Goal: Navigation & Orientation: Find specific page/section

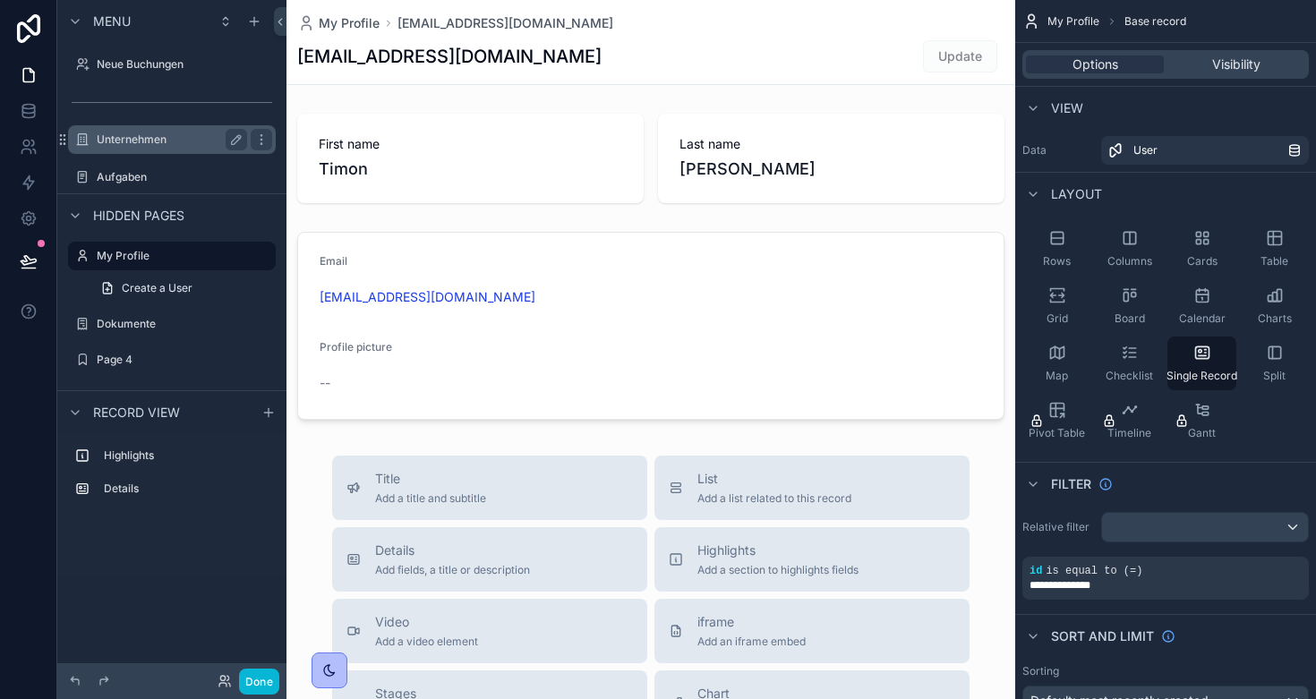
click at [128, 137] on label "Unternehmen" at bounding box center [168, 140] width 143 height 14
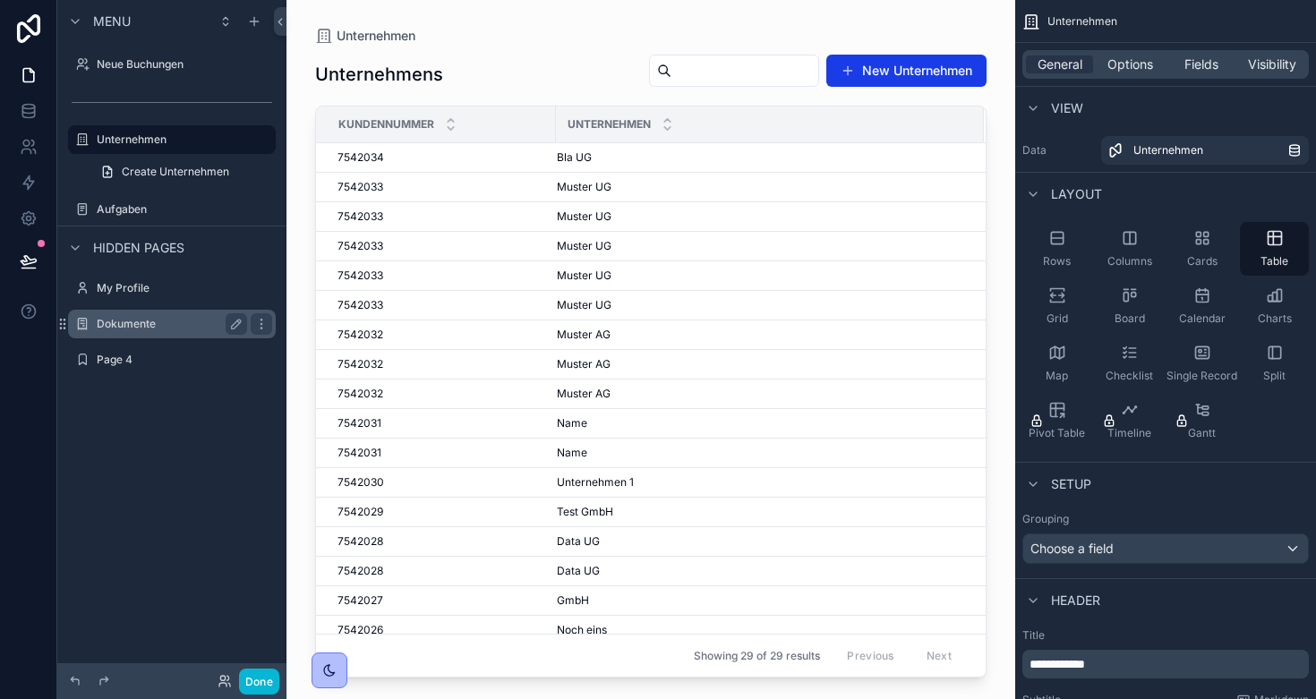
click at [144, 320] on label "Dokumente" at bounding box center [168, 324] width 143 height 14
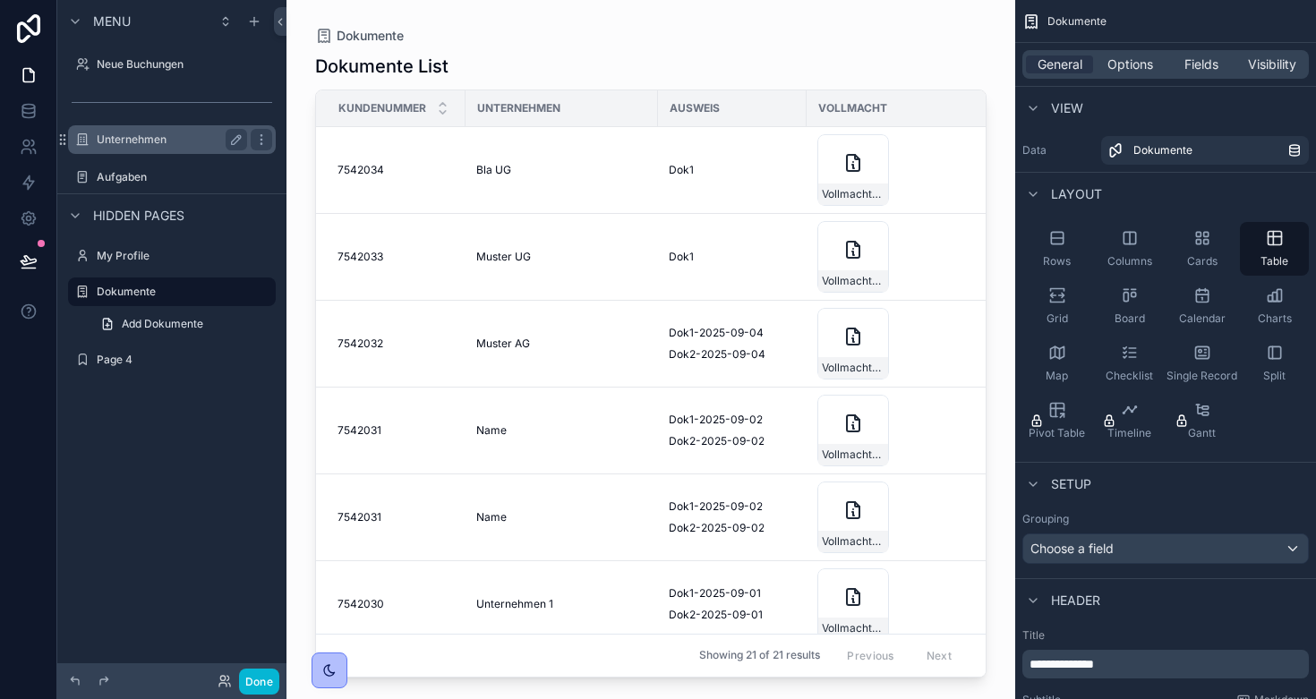
click at [124, 134] on label "Unternehmen" at bounding box center [168, 140] width 143 height 14
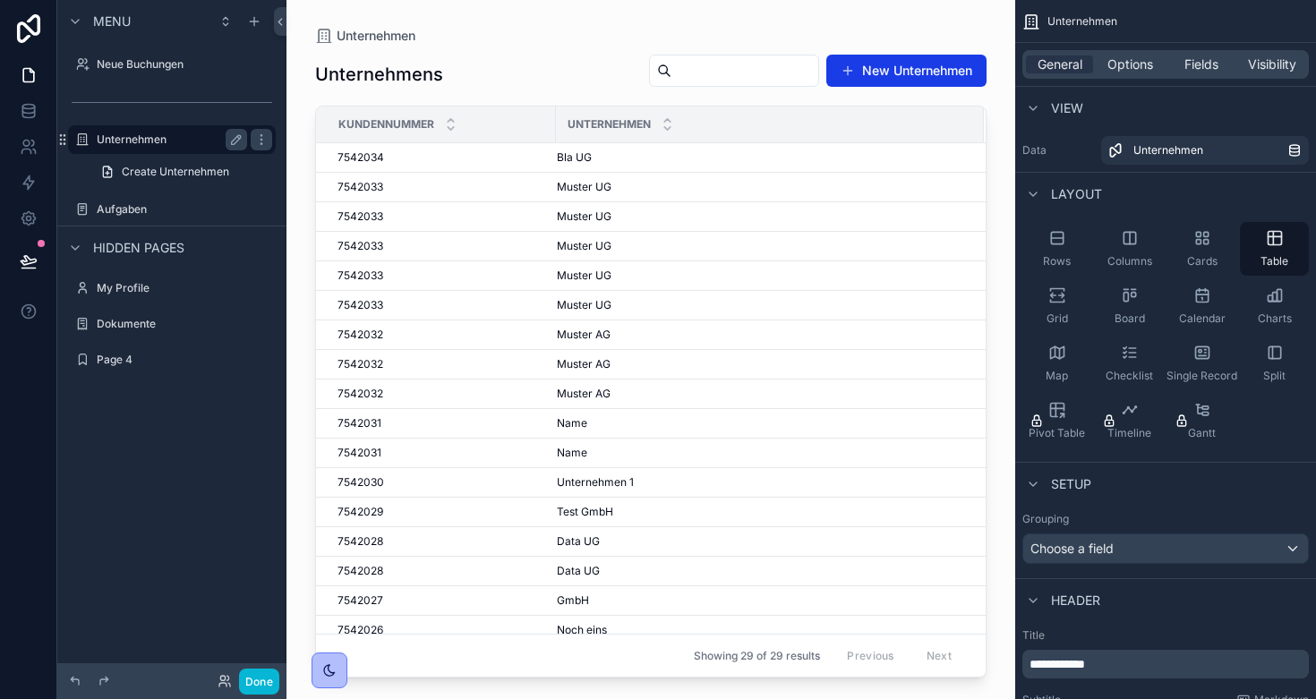
click at [160, 138] on label "Unternehmen" at bounding box center [168, 140] width 143 height 14
click at [115, 326] on label "Dokumente" at bounding box center [168, 324] width 143 height 14
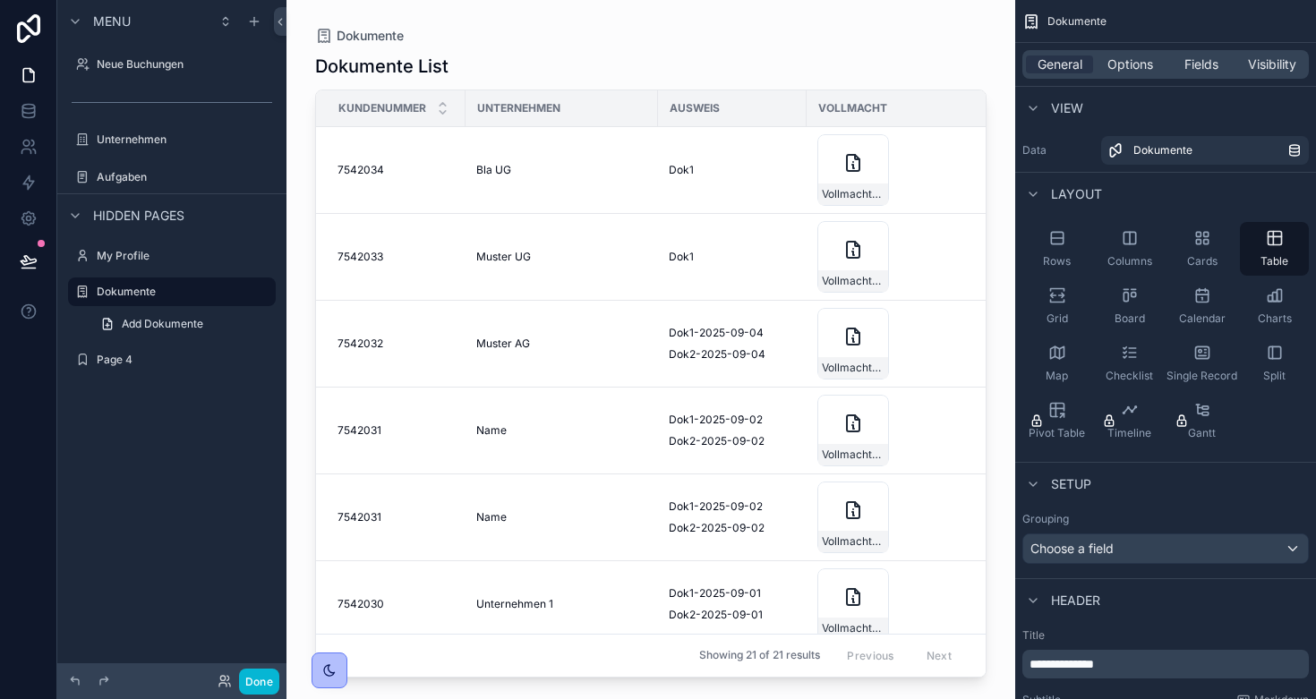
click at [870, 448] on div "scrollable content" at bounding box center [650, 339] width 729 height 678
click at [837, 428] on div "Vollmacht-2025-09-02" at bounding box center [853, 431] width 72 height 72
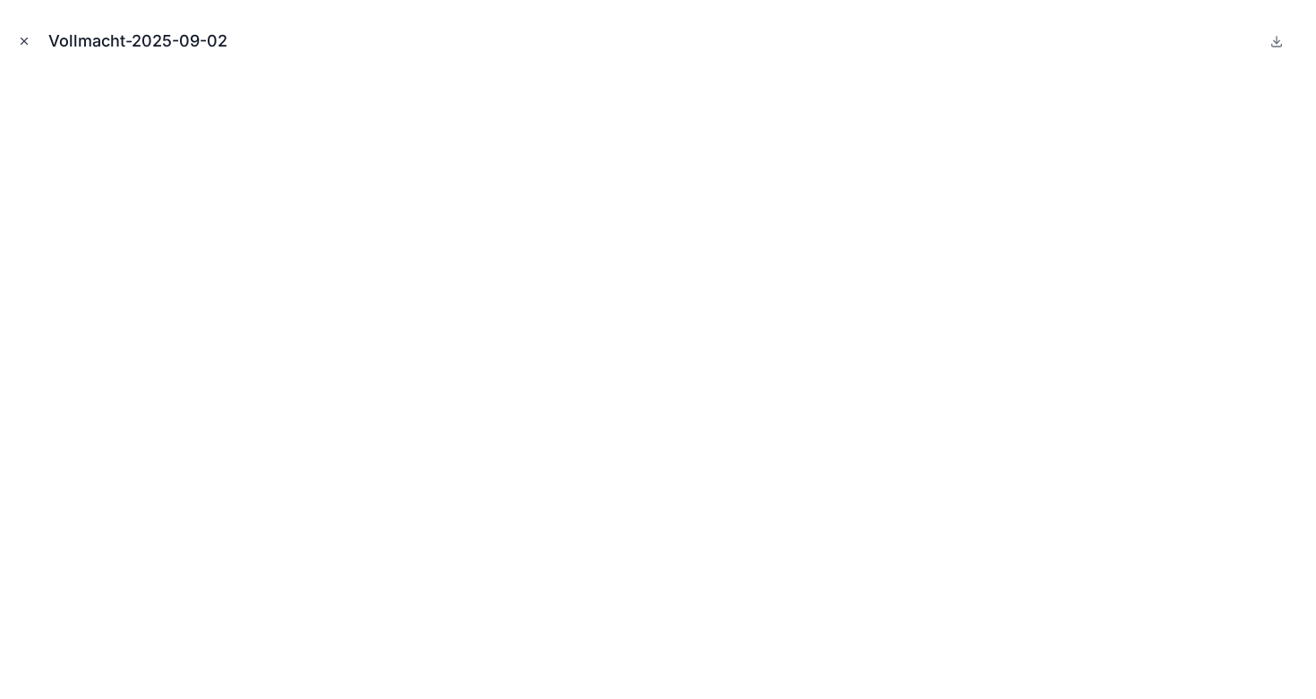
click at [22, 42] on icon "Close modal" at bounding box center [24, 41] width 13 height 13
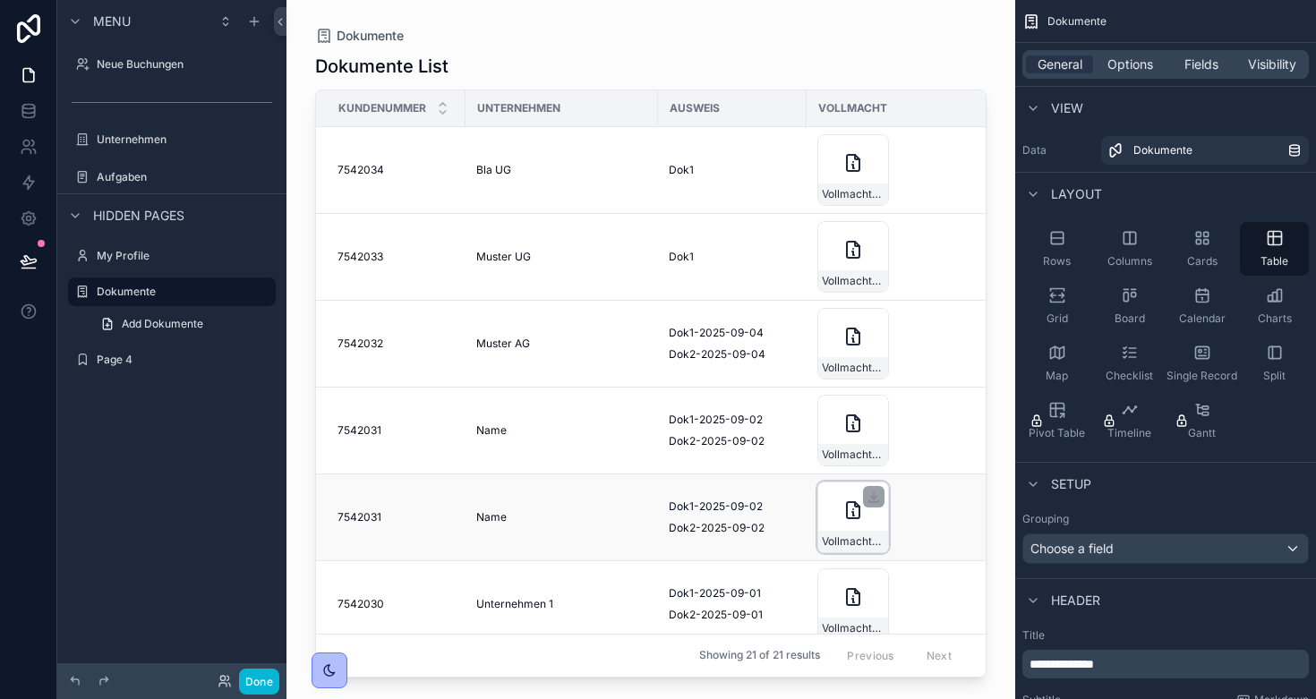
click at [851, 497] on div "Vollmacht-2025-09-02" at bounding box center [853, 518] width 72 height 72
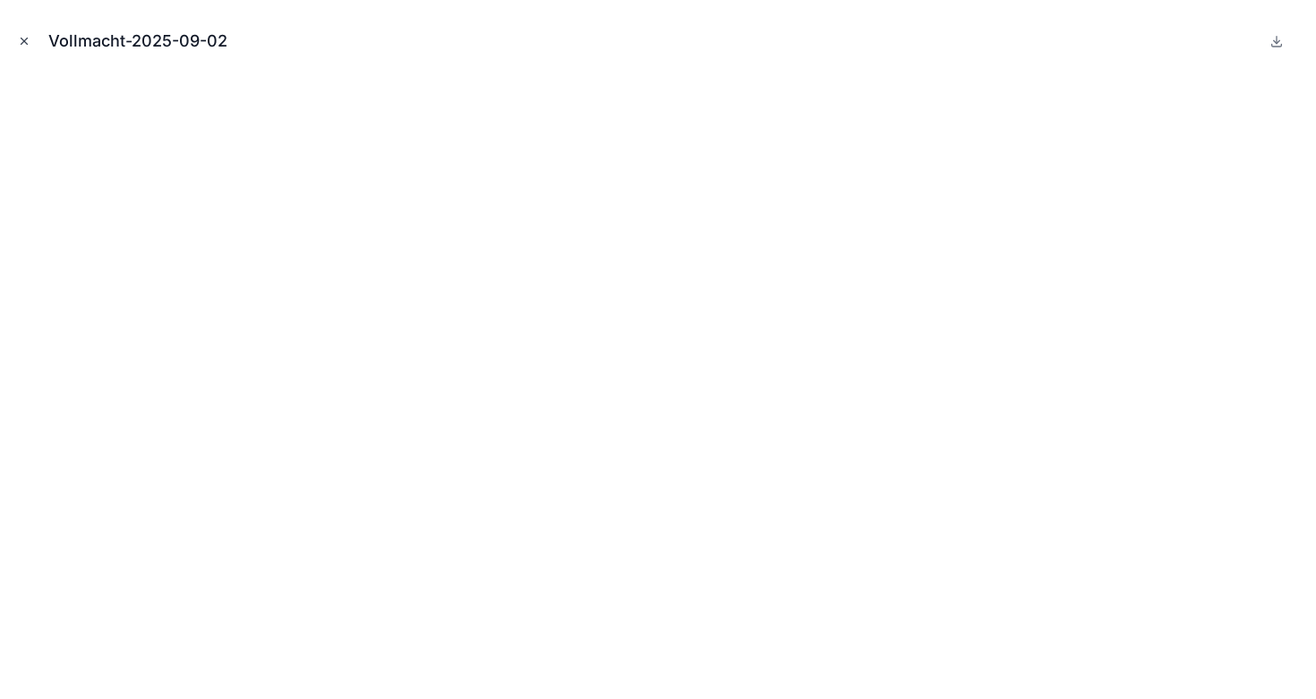
click at [25, 36] on icon "Close modal" at bounding box center [24, 41] width 13 height 13
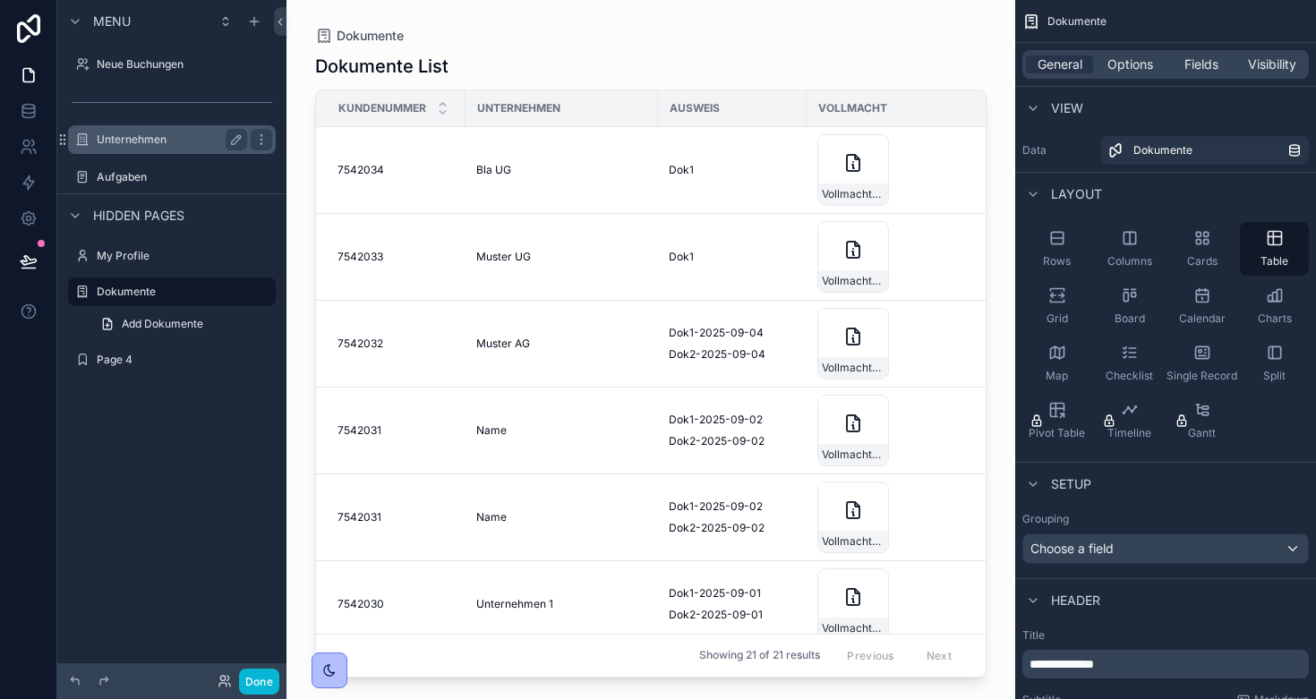
click at [136, 139] on label "Unternehmen" at bounding box center [168, 140] width 143 height 14
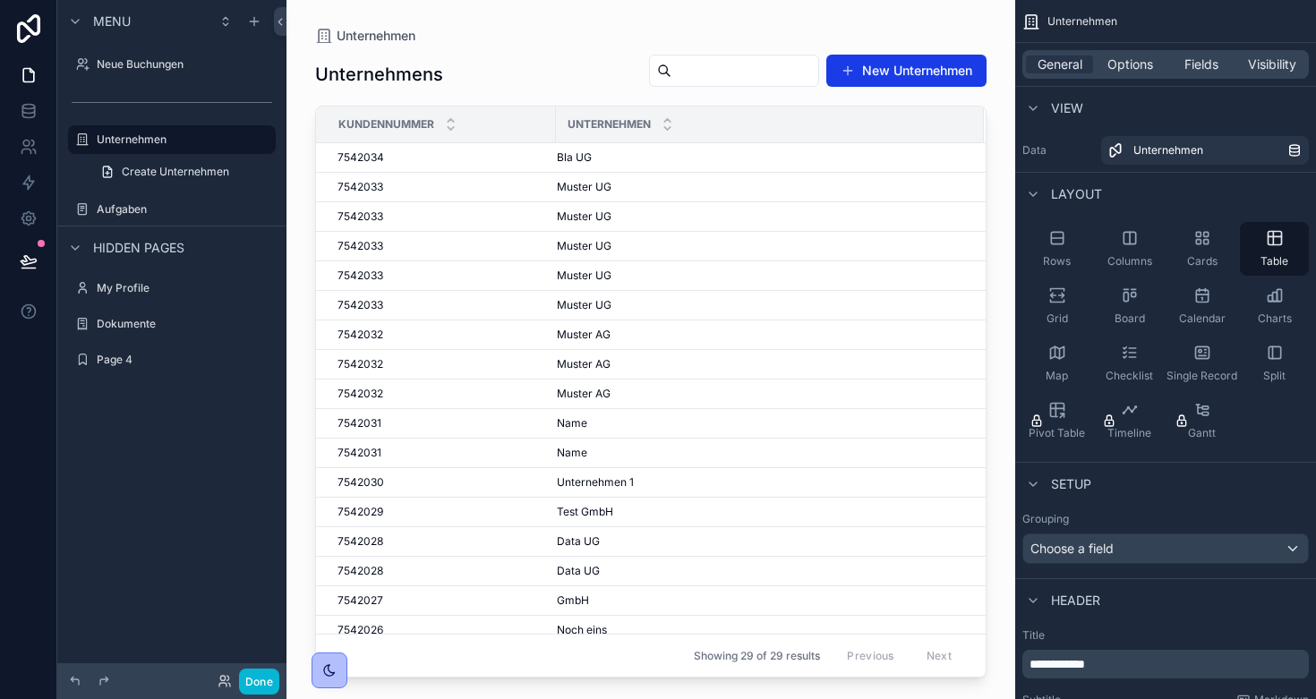
click at [469, 154] on div "scrollable content" at bounding box center [650, 339] width 729 height 678
click at [469, 154] on div "7542034 7542034" at bounding box center [442, 157] width 208 height 14
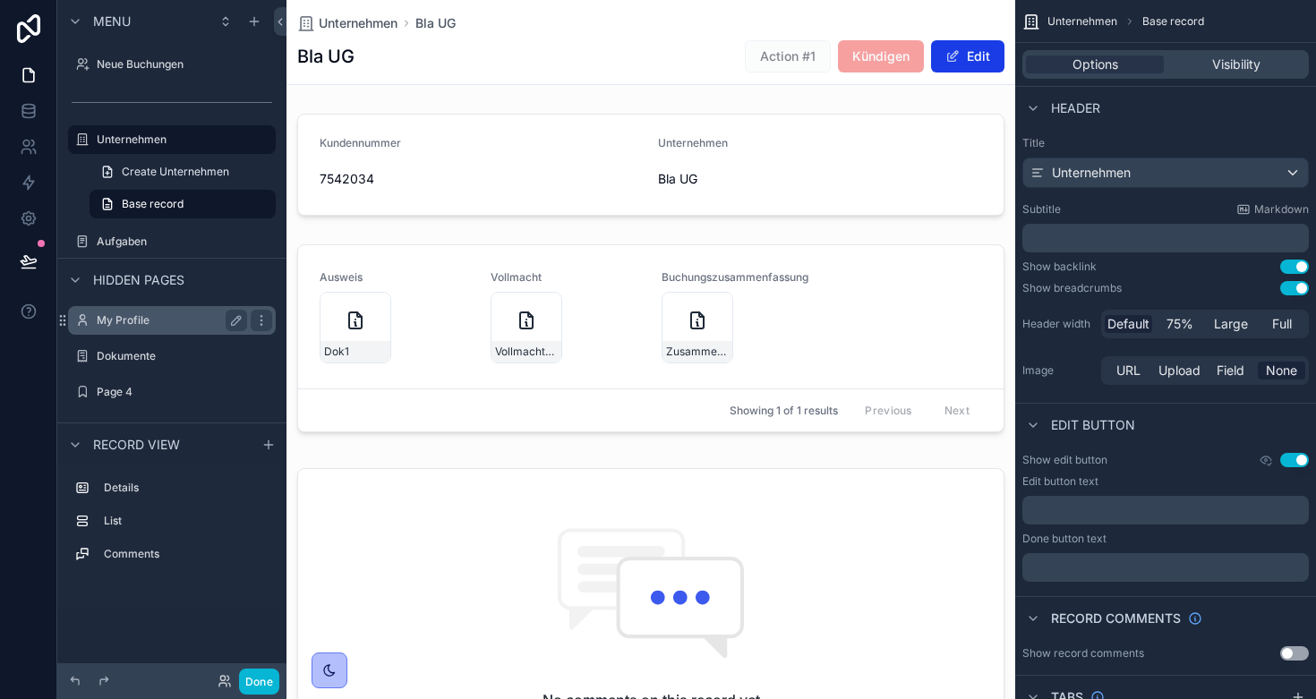
click at [107, 319] on label "My Profile" at bounding box center [168, 320] width 143 height 14
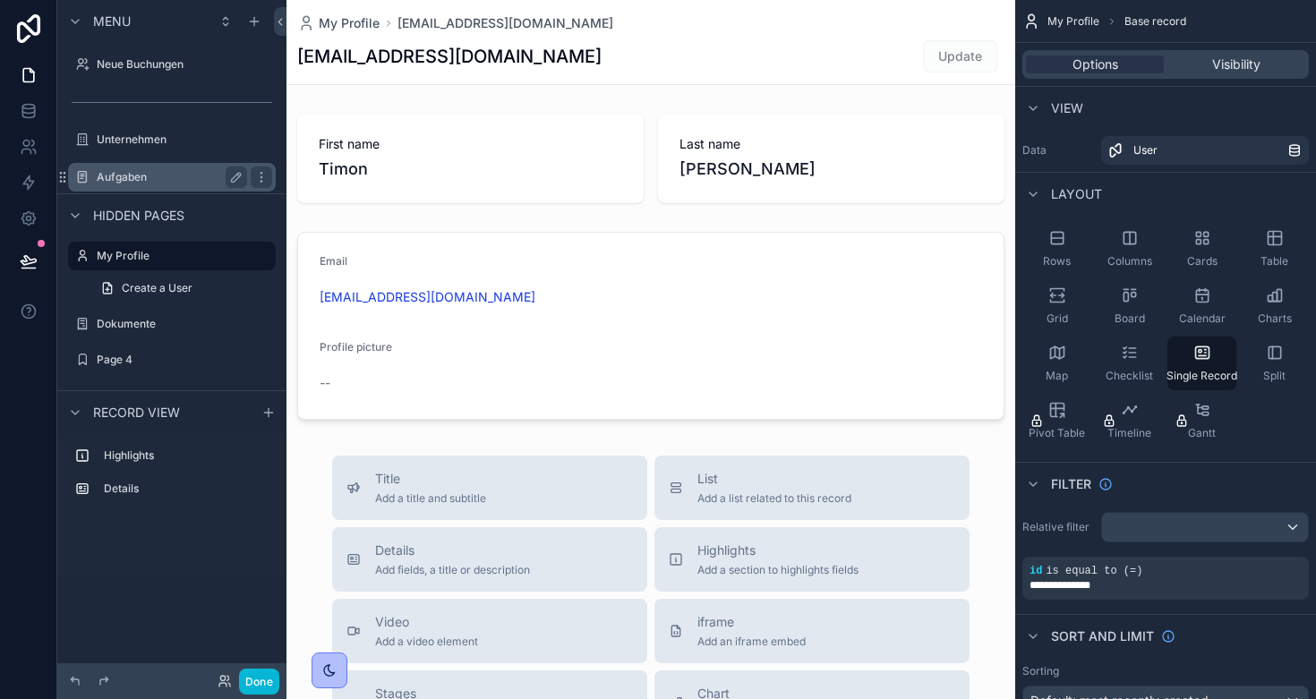
click at [118, 171] on label "Aufgaben" at bounding box center [168, 177] width 143 height 14
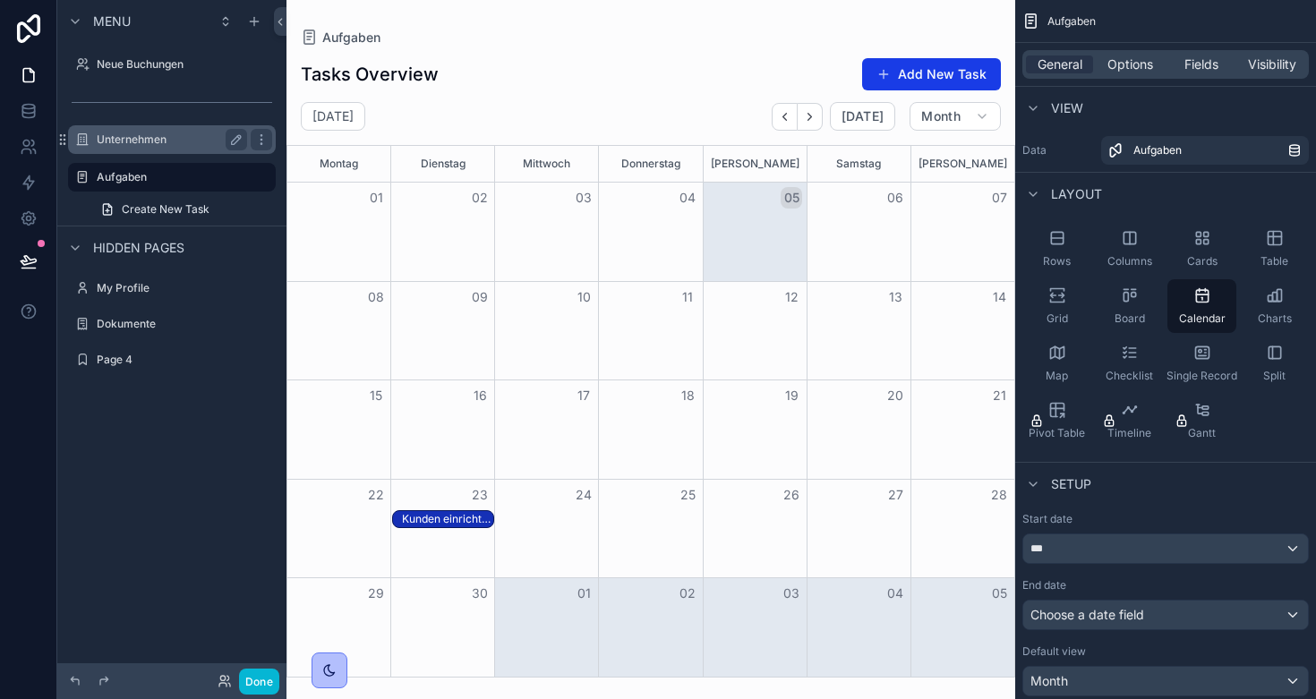
click at [130, 140] on label "Unternehmen" at bounding box center [168, 140] width 143 height 14
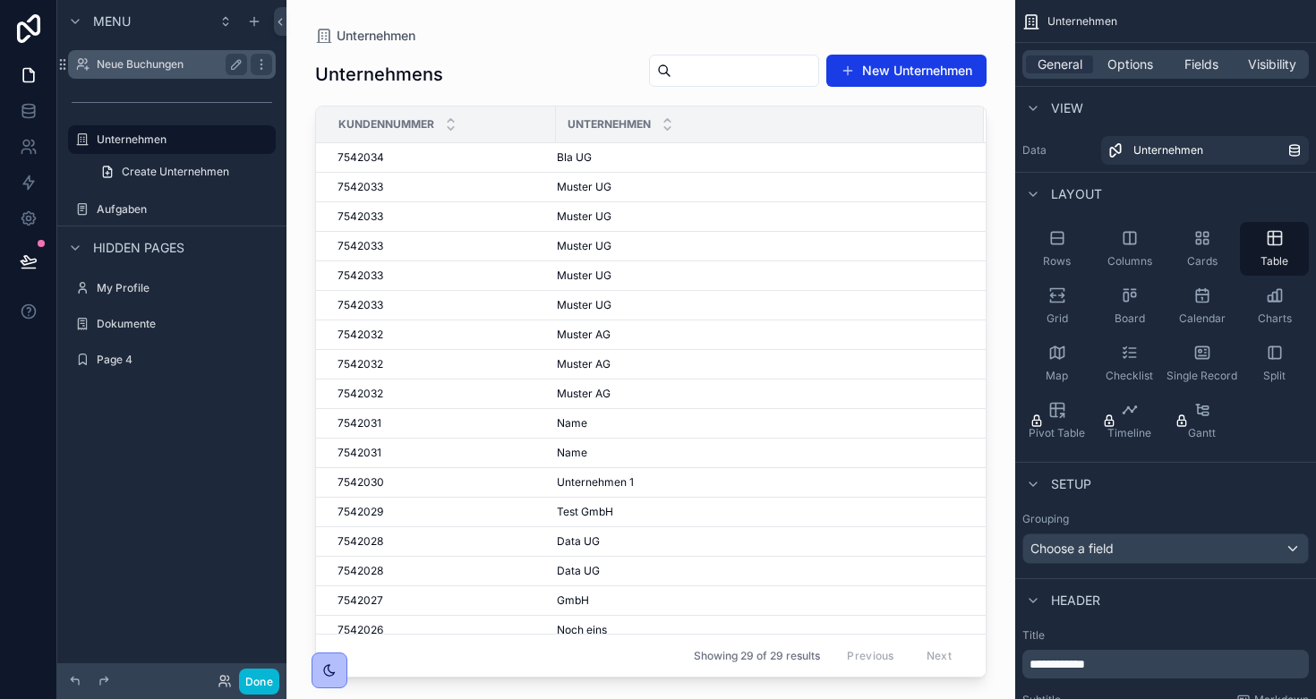
click at [125, 66] on label "Neue Buchungen" at bounding box center [168, 64] width 143 height 14
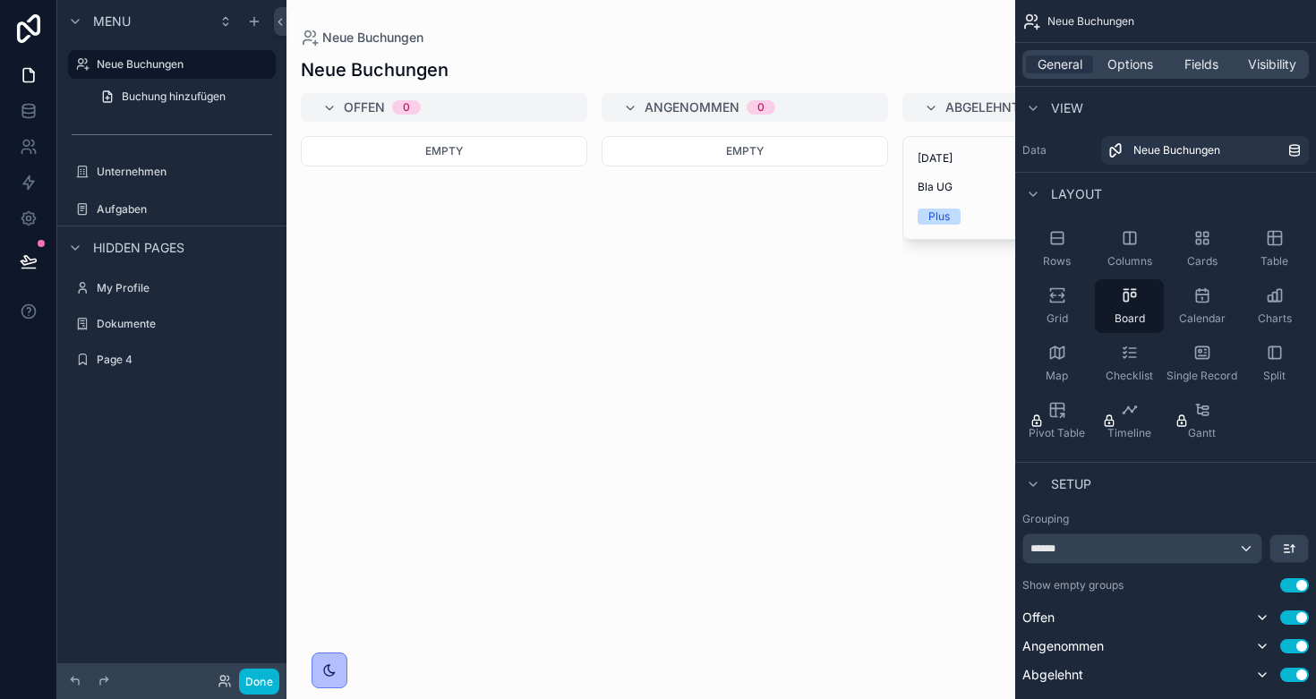
click at [523, 247] on div "scrollable content" at bounding box center [650, 349] width 729 height 699
click at [935, 174] on div "[DATE] Bla UG Plus" at bounding box center [1045, 188] width 285 height 102
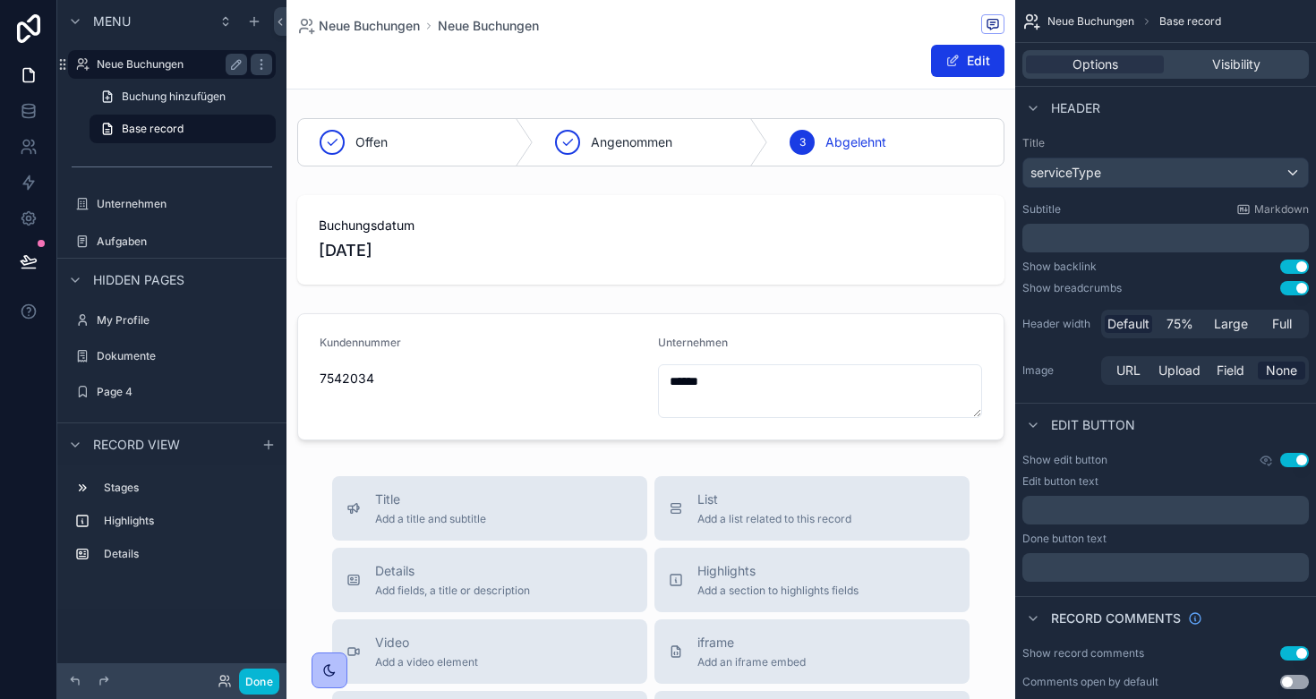
click at [138, 69] on label "Neue Buchungen" at bounding box center [168, 64] width 143 height 14
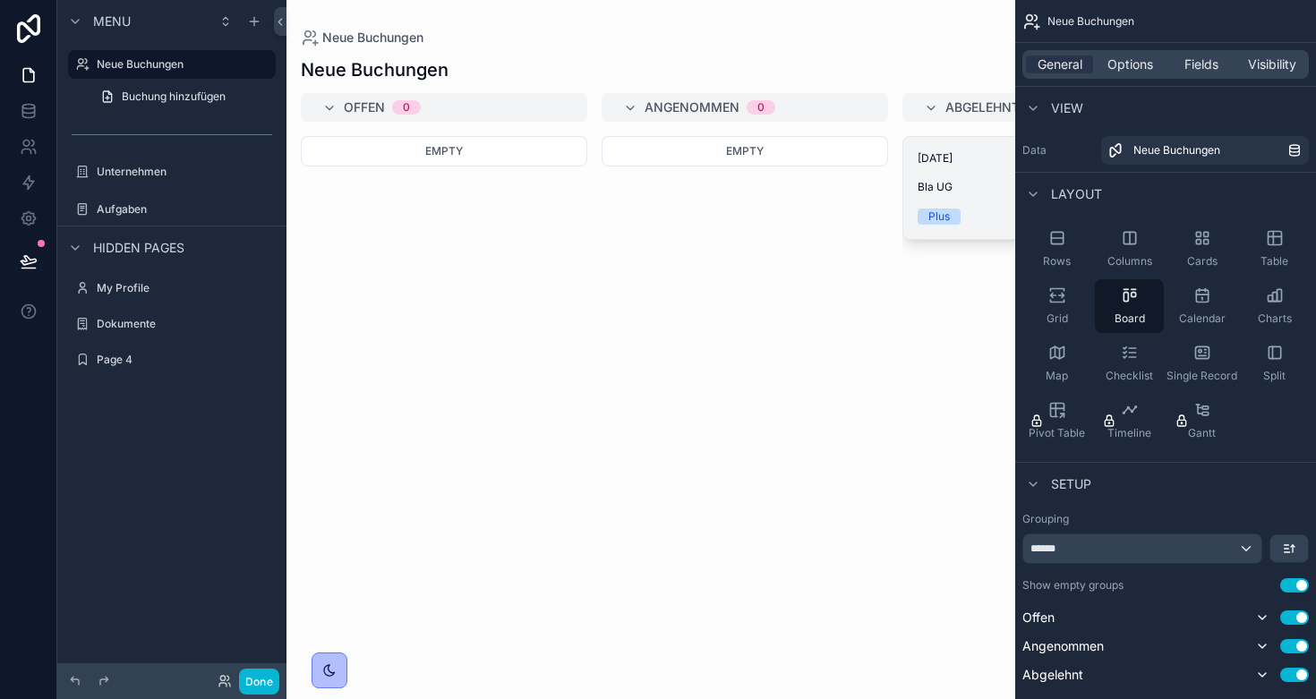
click at [946, 160] on span "[DATE]" at bounding box center [1046, 158] width 256 height 14
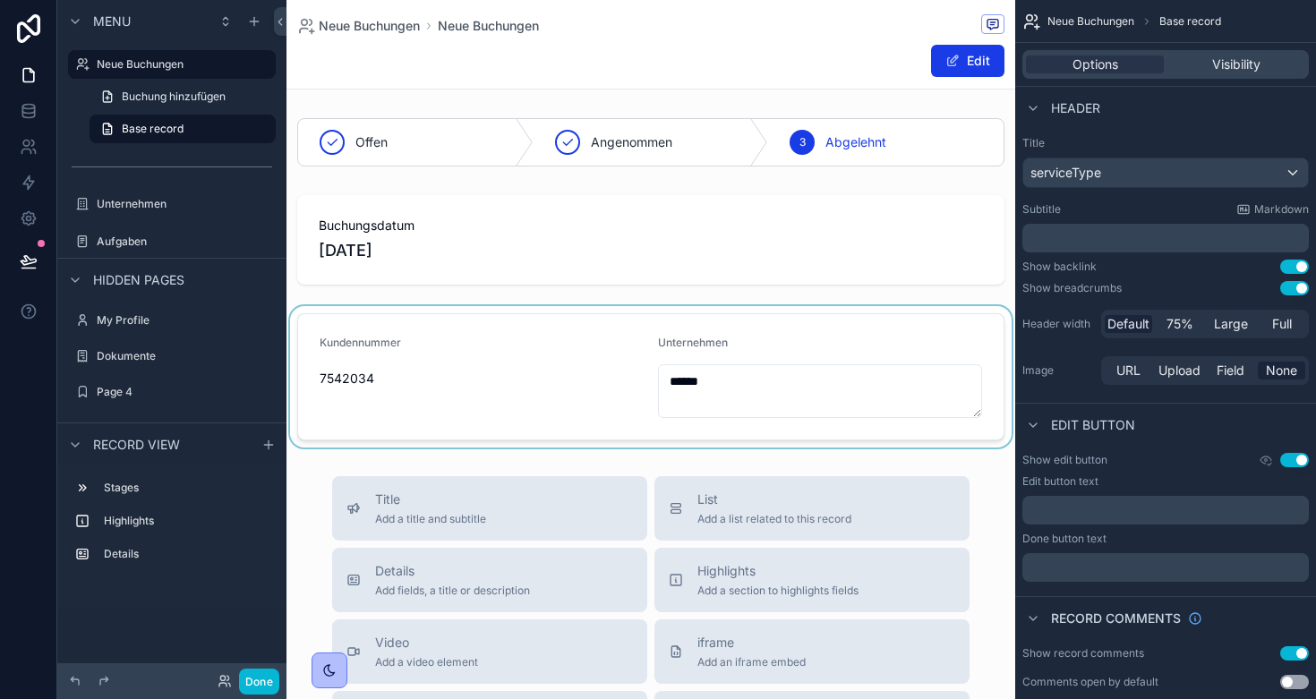
click at [739, 383] on div "scrollable content" at bounding box center [650, 376] width 729 height 141
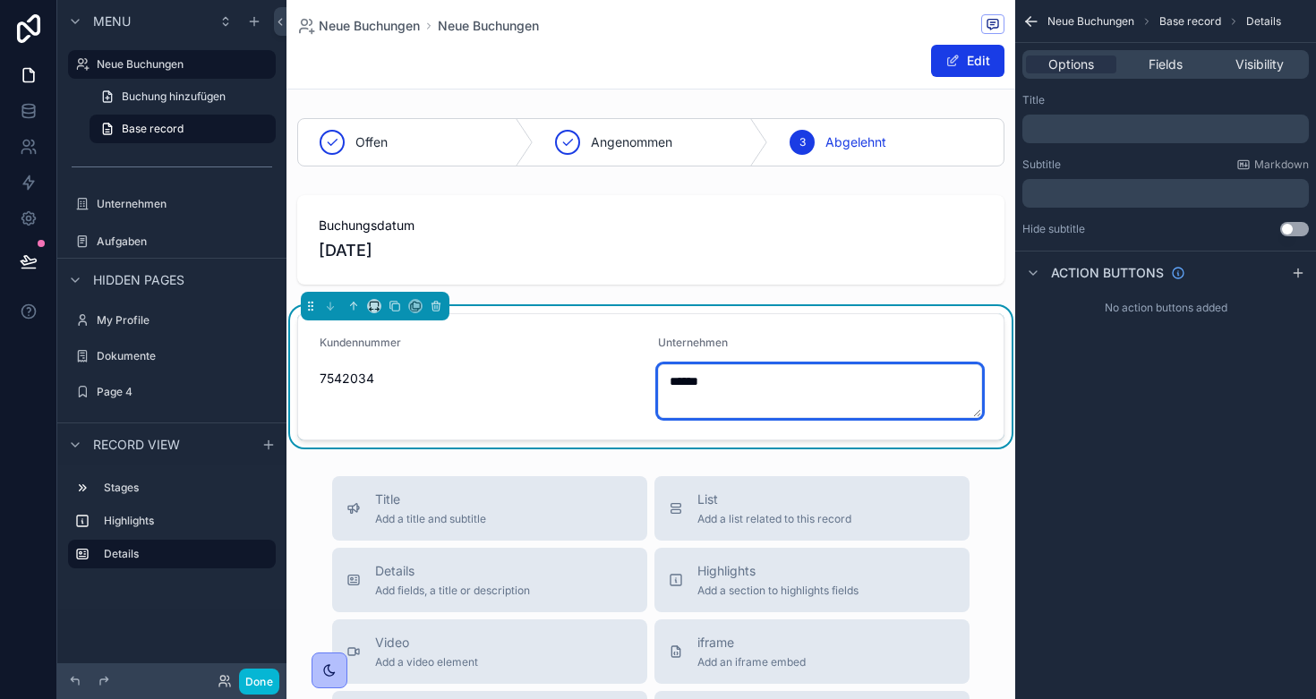
click at [739, 383] on textarea "******" at bounding box center [820, 391] width 324 height 54
click at [748, 294] on div "Offen Angenommen 3 Abgelehnt Buchungsdatum [DATE] Kundennummer 7542034 Unterneh…" at bounding box center [650, 279] width 729 height 337
click at [139, 64] on label "Neue Buchungen" at bounding box center [168, 64] width 143 height 14
